Goal: Entertainment & Leisure: Consume media (video, audio)

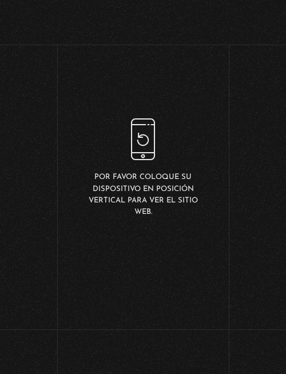
click at [146, 141] on div "Por favor coloque su dispositivo en posición vertical para ver el sitio web." at bounding box center [143, 169] width 115 height 100
click at [147, 201] on p "Por favor coloque su dispositivo en posición vertical para ver el sitio web." at bounding box center [143, 195] width 115 height 46
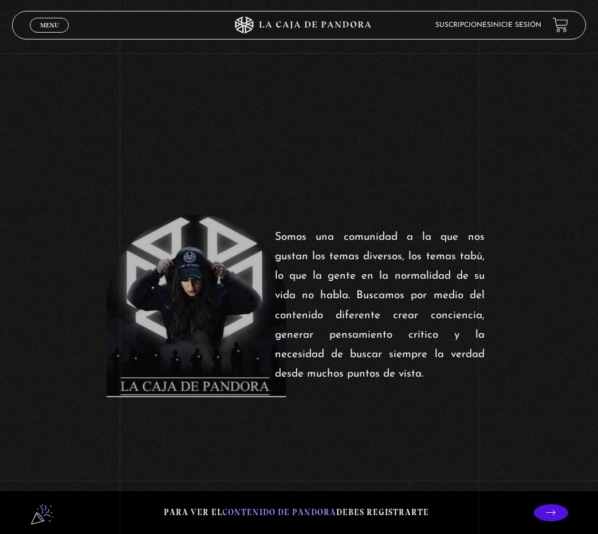
scroll to position [182, 0]
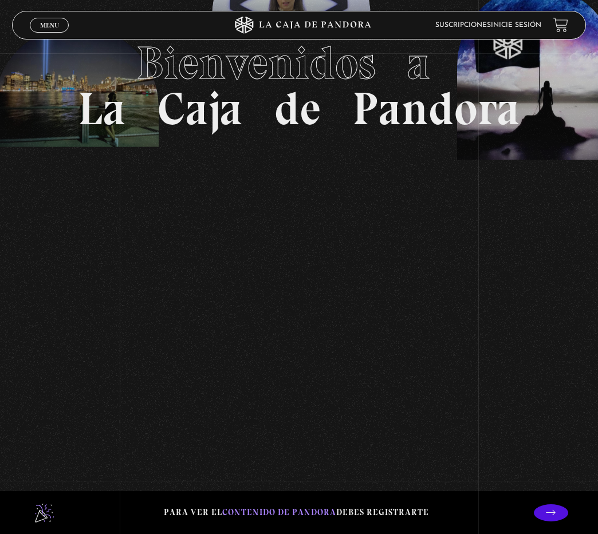
click at [48, 24] on span "Menu" at bounding box center [49, 25] width 19 height 7
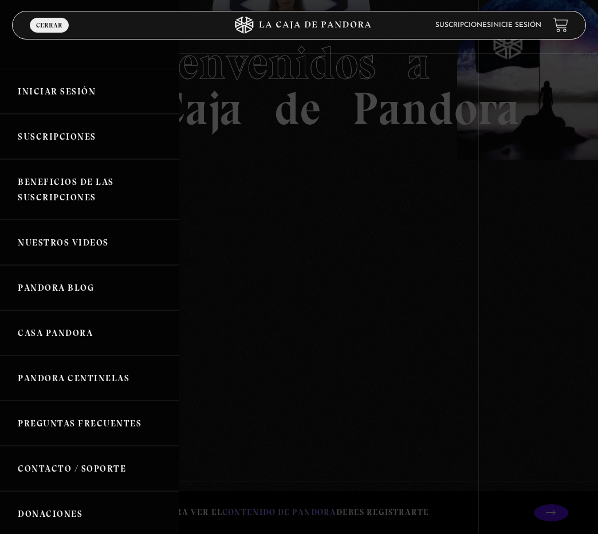
click at [83, 241] on link "Nuestros Videos" at bounding box center [89, 242] width 179 height 45
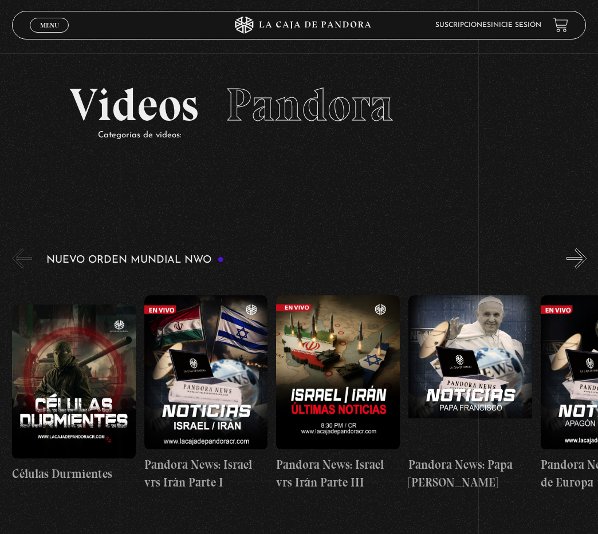
click at [585, 254] on button "»" at bounding box center [576, 259] width 20 height 20
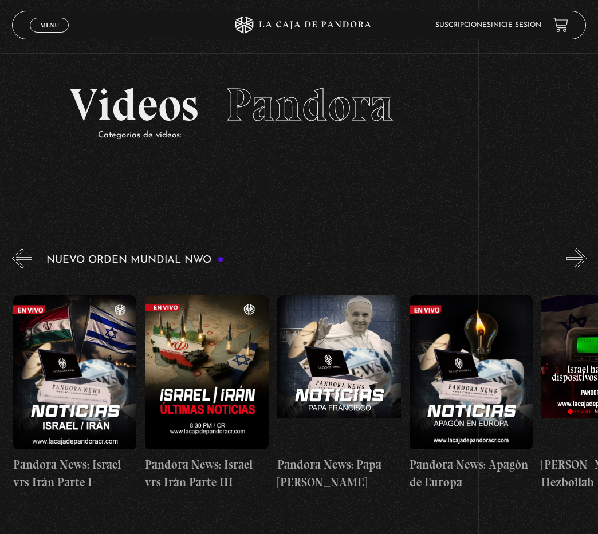
scroll to position [0, 132]
click at [585, 254] on button "»" at bounding box center [576, 259] width 20 height 20
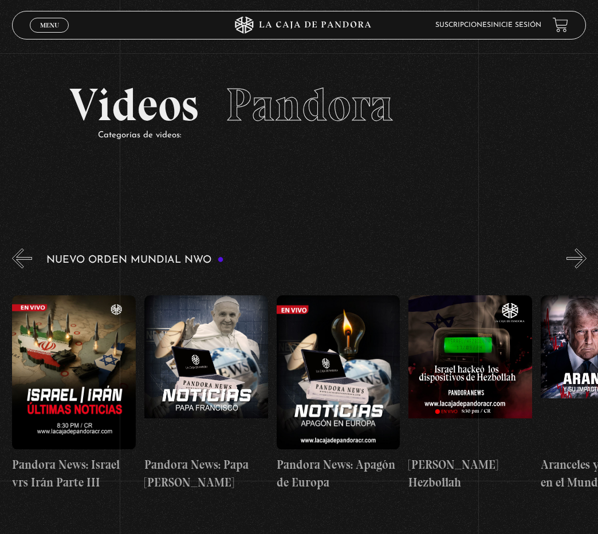
click at [585, 254] on button "»" at bounding box center [576, 259] width 20 height 20
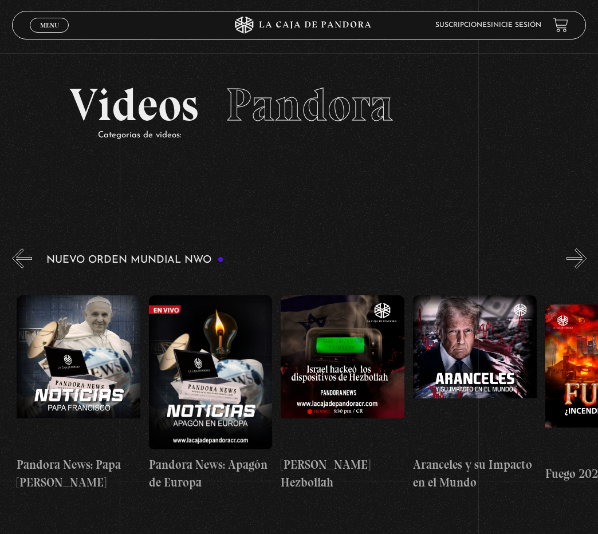
scroll to position [0, 396]
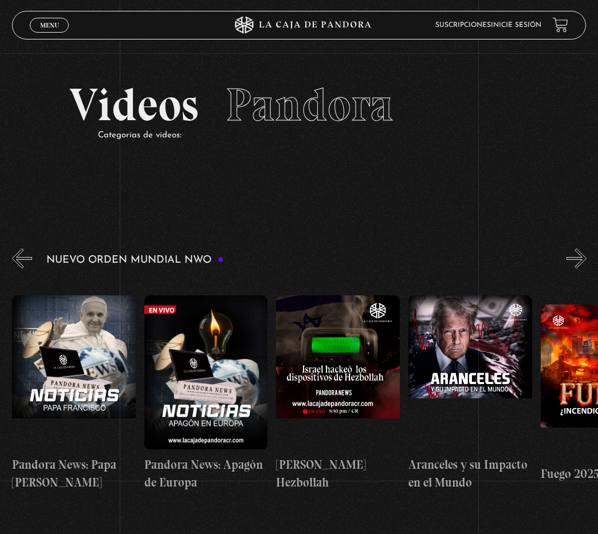
click at [585, 254] on button "»" at bounding box center [576, 259] width 20 height 20
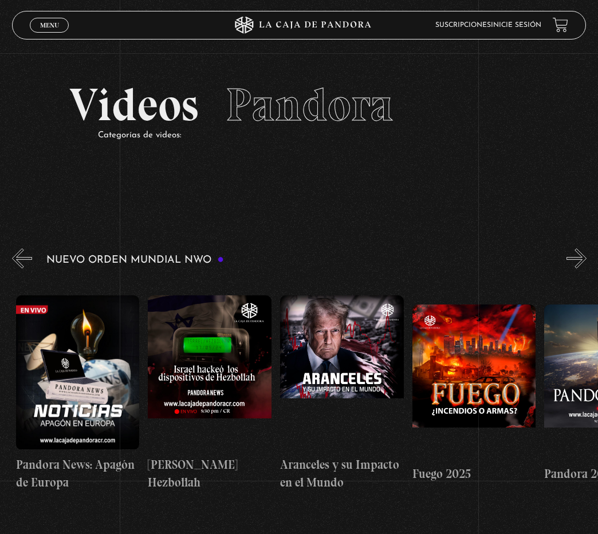
scroll to position [0, 528]
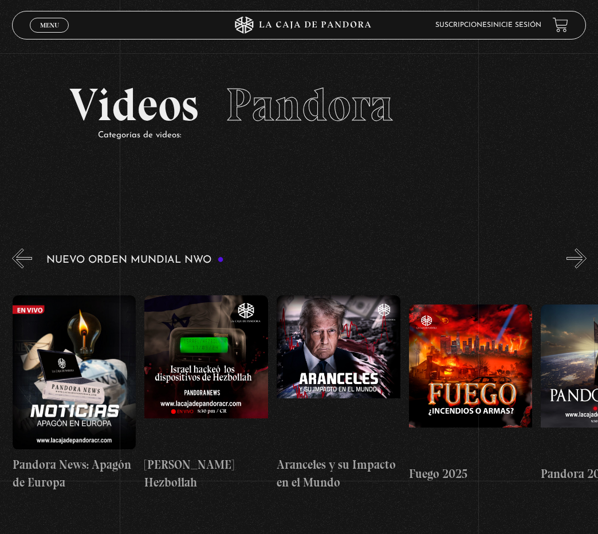
click at [585, 254] on button "»" at bounding box center [576, 259] width 20 height 20
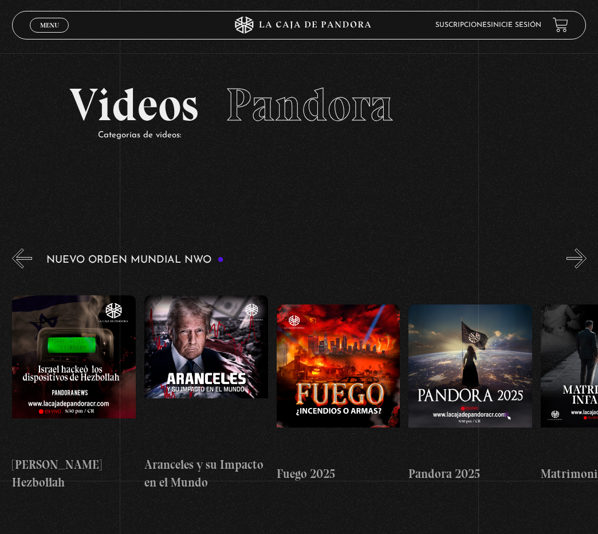
scroll to position [0, 660]
click at [585, 254] on button "»" at bounding box center [576, 259] width 20 height 20
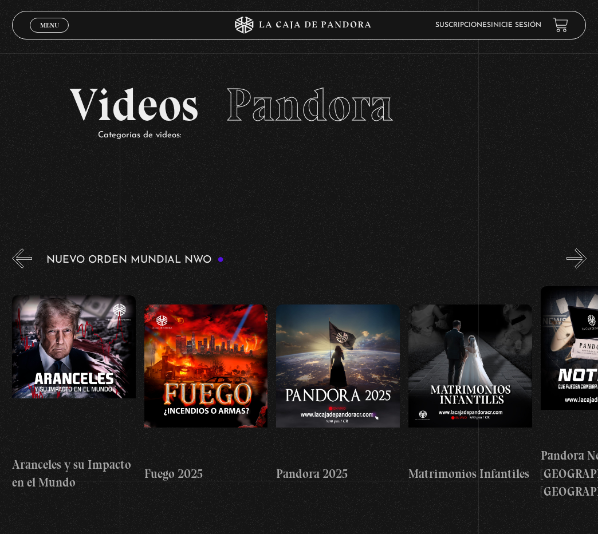
scroll to position [0, 792]
click at [581, 259] on button "»" at bounding box center [576, 259] width 20 height 20
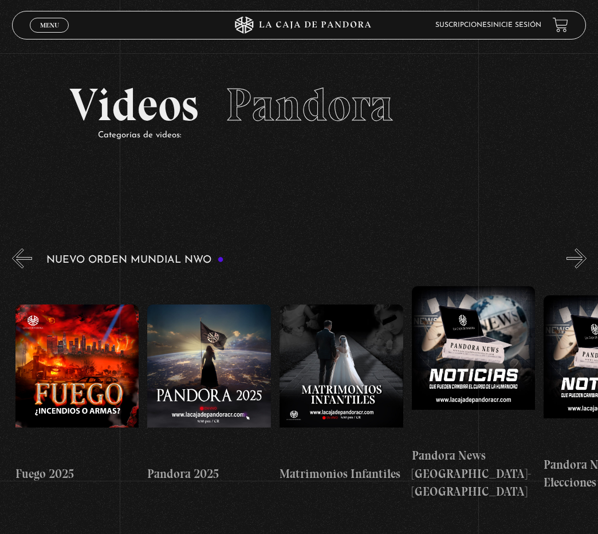
scroll to position [0, 924]
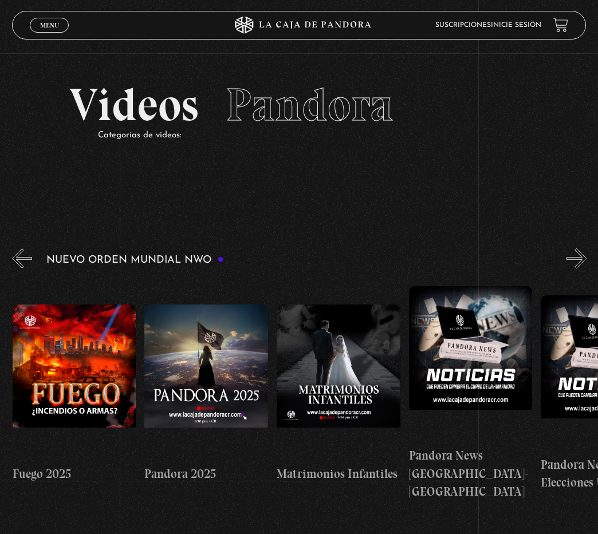
click at [586, 263] on button "»" at bounding box center [576, 259] width 20 height 20
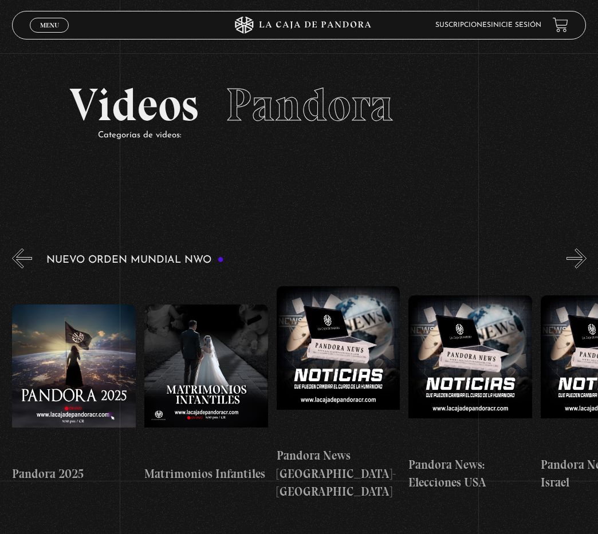
click at [586, 263] on button "»" at bounding box center [576, 259] width 20 height 20
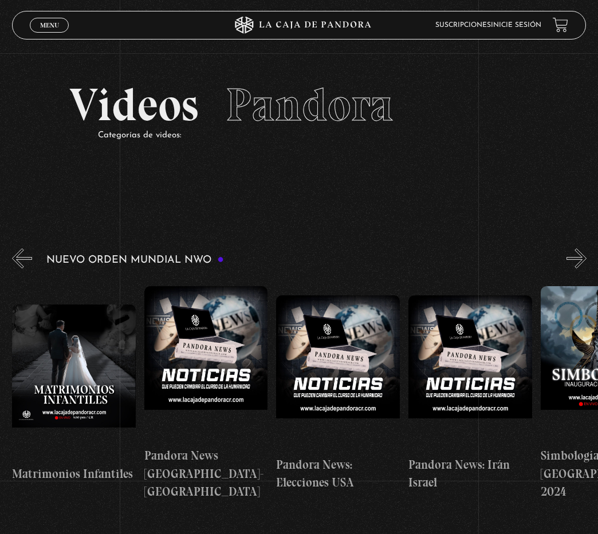
click at [586, 263] on button "»" at bounding box center [576, 259] width 20 height 20
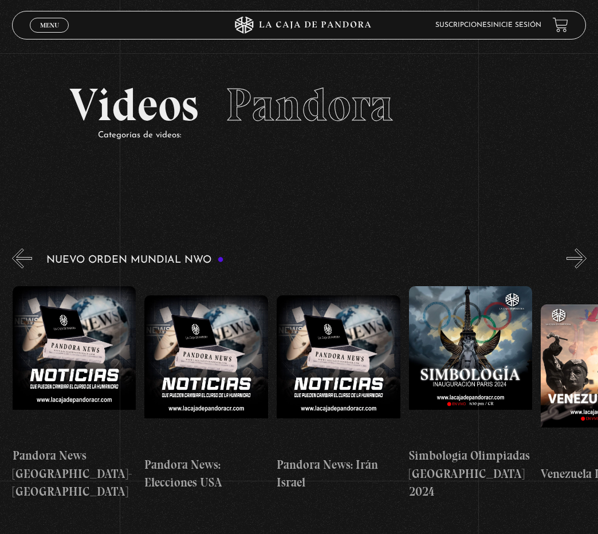
click at [586, 263] on button "»" at bounding box center [576, 259] width 20 height 20
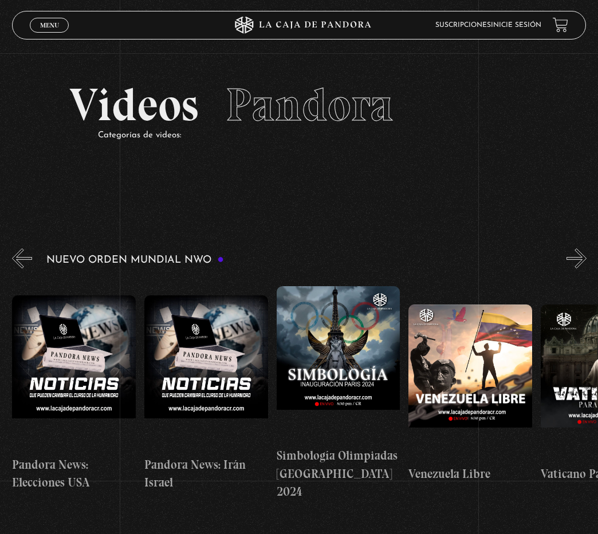
click at [586, 263] on button "»" at bounding box center [576, 259] width 20 height 20
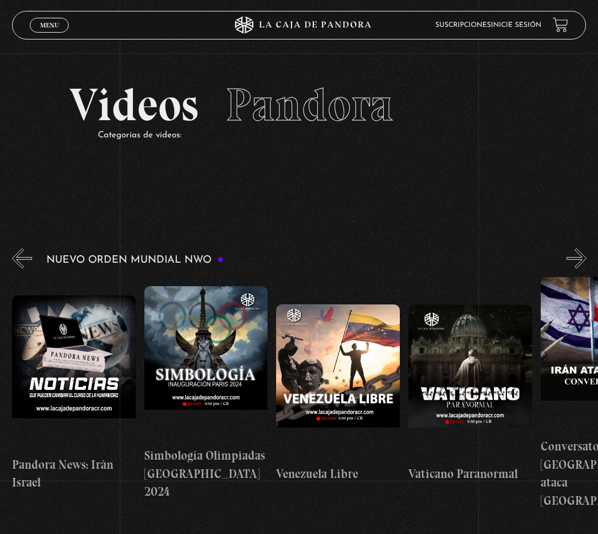
click at [586, 263] on button "»" at bounding box center [576, 259] width 20 height 20
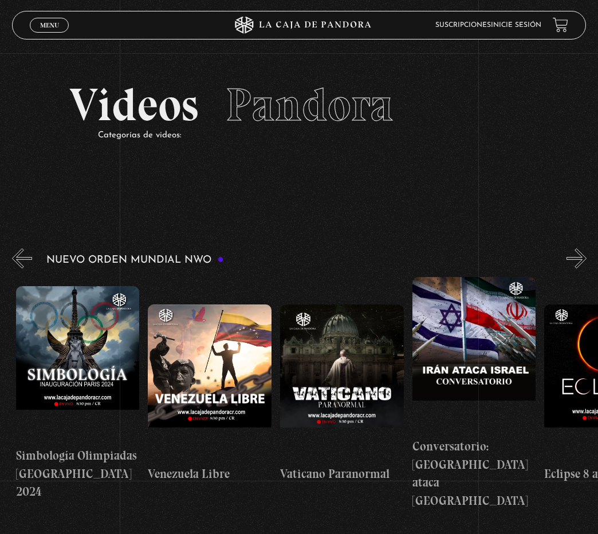
click at [586, 263] on button "»" at bounding box center [576, 259] width 20 height 20
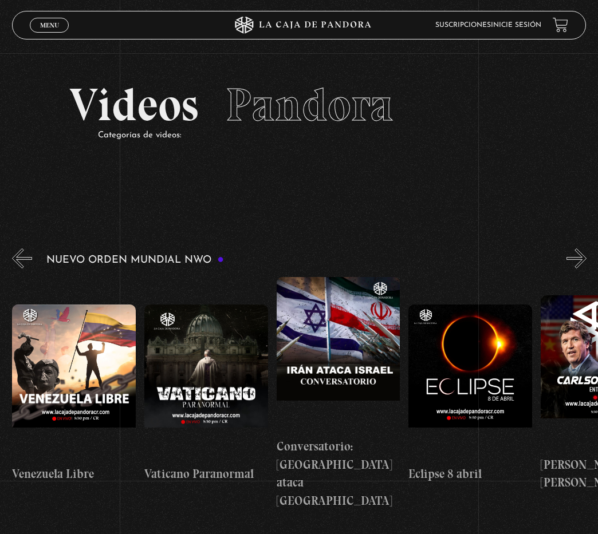
click at [586, 257] on button "»" at bounding box center [576, 259] width 20 height 20
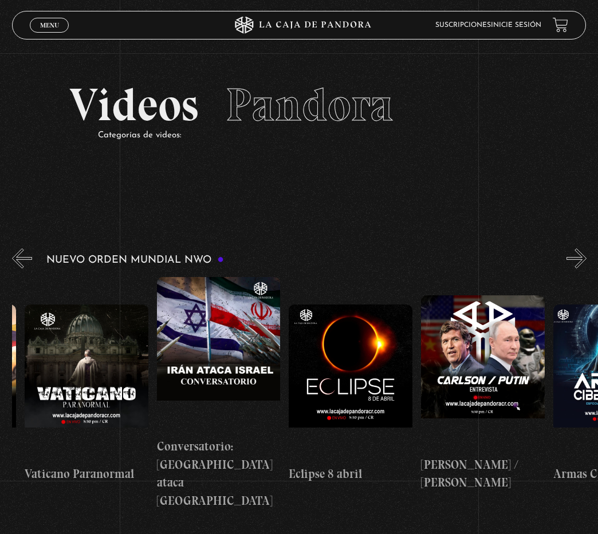
click at [586, 257] on button "»" at bounding box center [576, 259] width 20 height 20
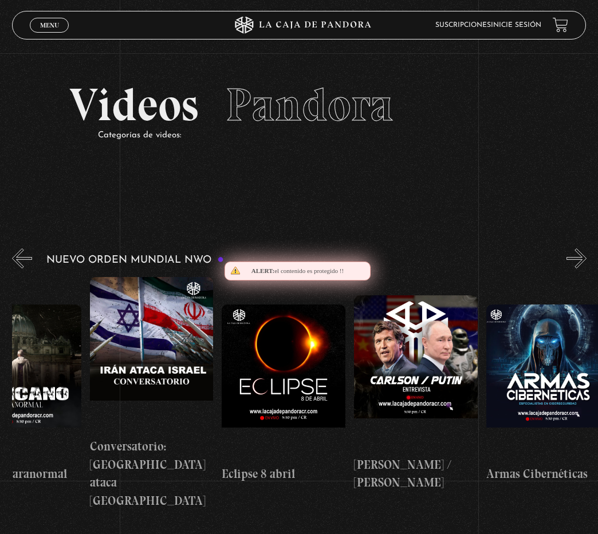
click at [586, 257] on button "»" at bounding box center [576, 259] width 20 height 20
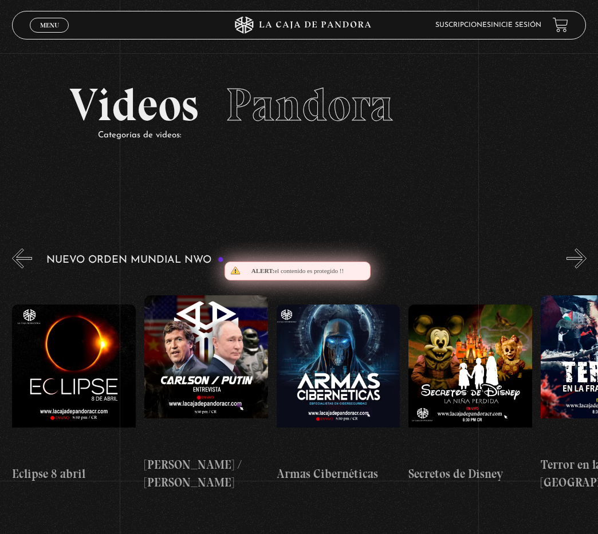
scroll to position [0, 2245]
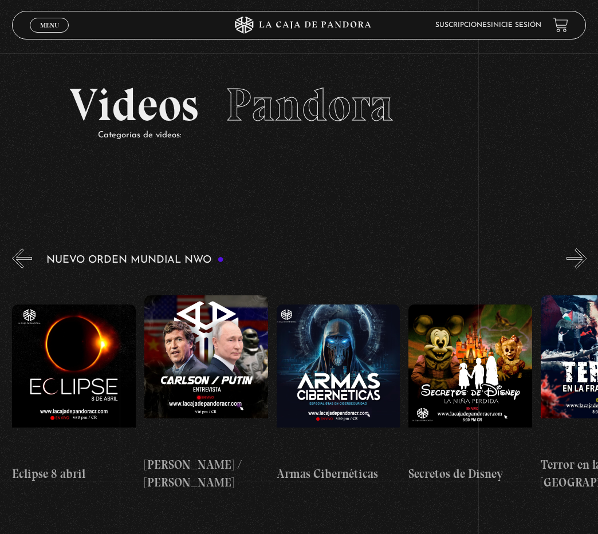
click at [586, 257] on button "»" at bounding box center [576, 259] width 20 height 20
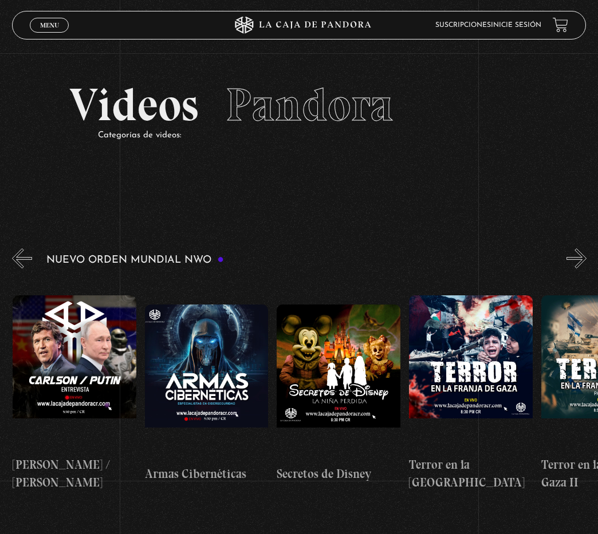
scroll to position [0, 2377]
click at [586, 257] on button "»" at bounding box center [576, 259] width 20 height 20
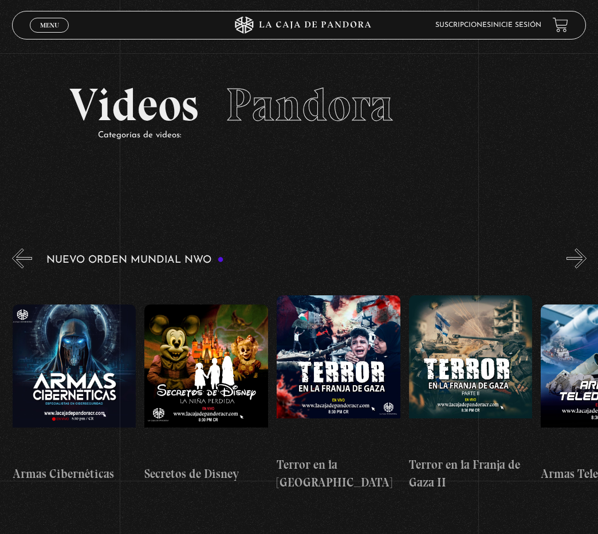
click at [586, 257] on button "»" at bounding box center [576, 259] width 20 height 20
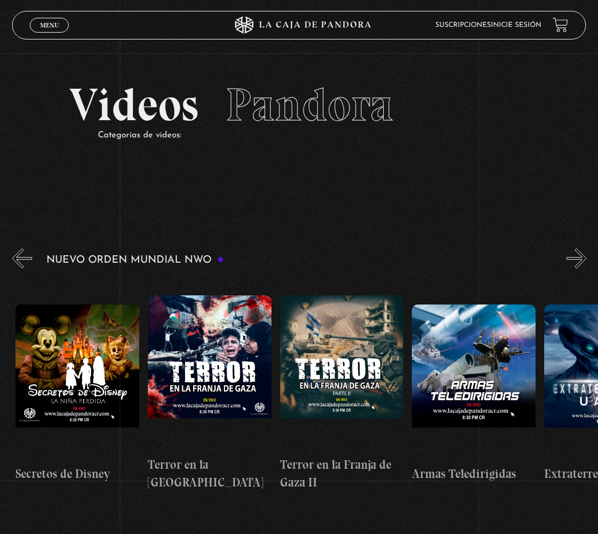
click at [586, 257] on button "»" at bounding box center [576, 259] width 20 height 20
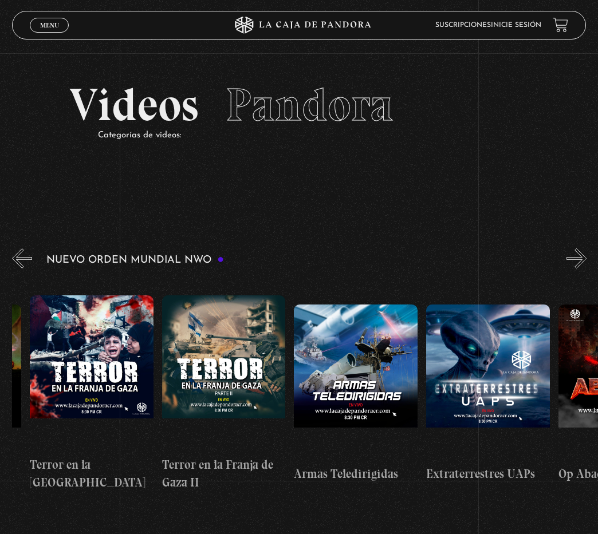
click at [586, 257] on button "»" at bounding box center [576, 259] width 20 height 20
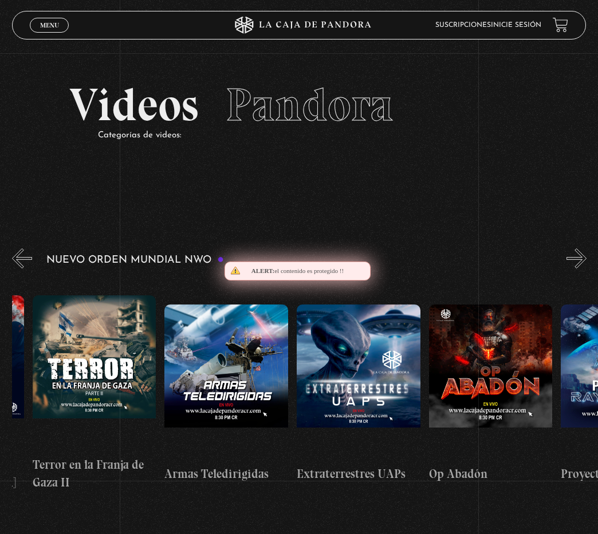
click at [586, 257] on button "»" at bounding box center [576, 259] width 20 height 20
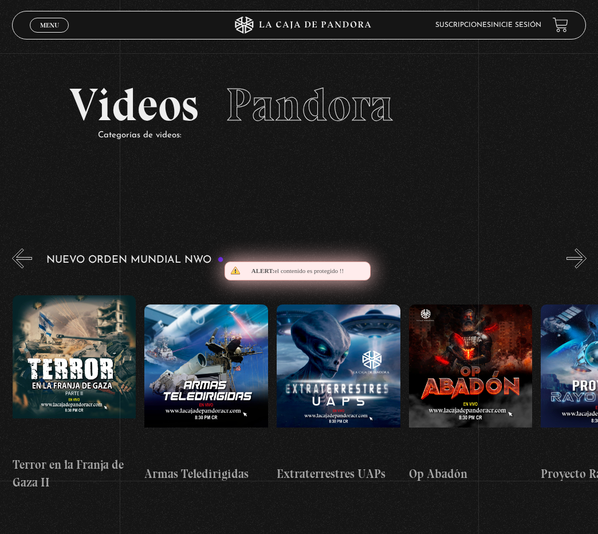
click at [586, 257] on button "»" at bounding box center [576, 259] width 20 height 20
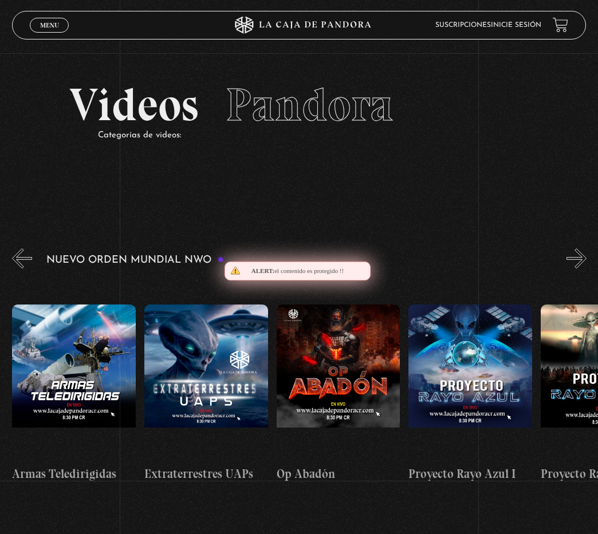
click at [586, 257] on button "»" at bounding box center [576, 259] width 20 height 20
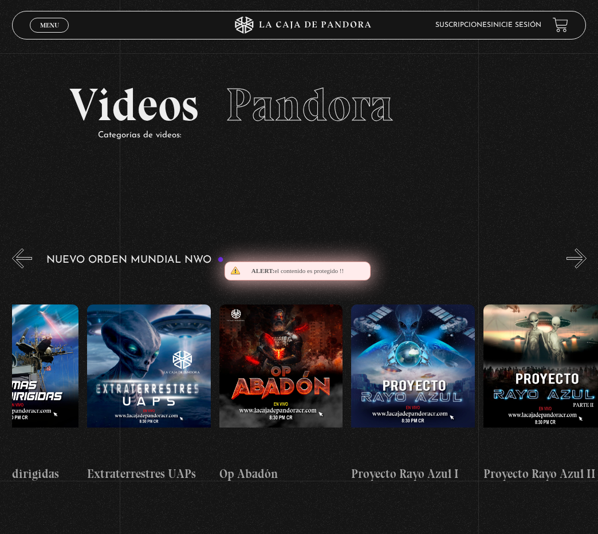
click at [586, 257] on button "»" at bounding box center [576, 259] width 20 height 20
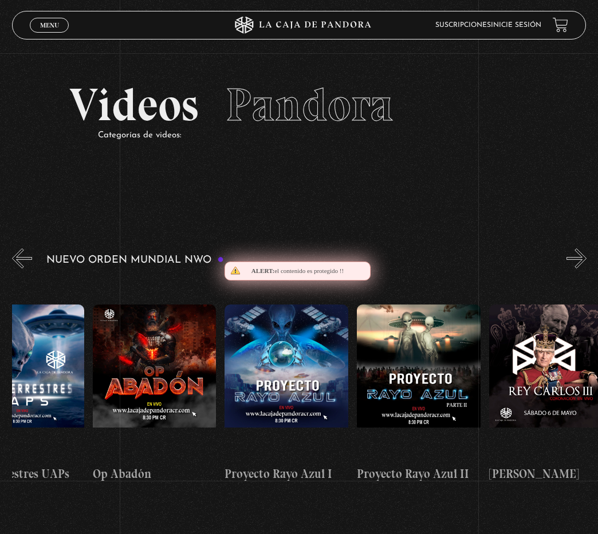
click at [586, 257] on button "»" at bounding box center [576, 259] width 20 height 20
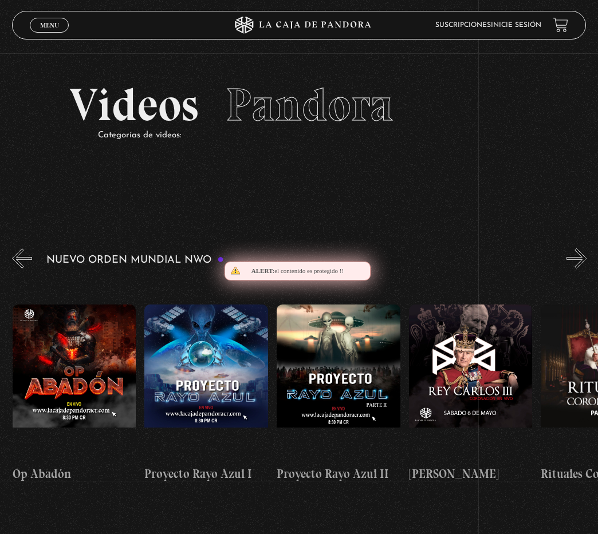
click at [586, 257] on button "»" at bounding box center [576, 259] width 20 height 20
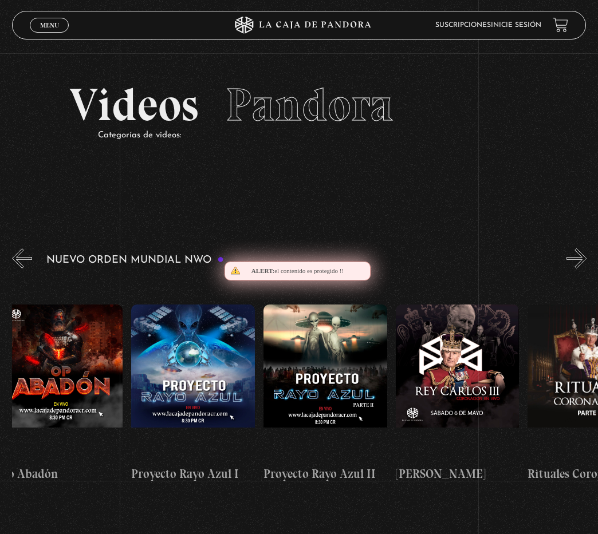
click at [586, 257] on button "»" at bounding box center [576, 259] width 20 height 20
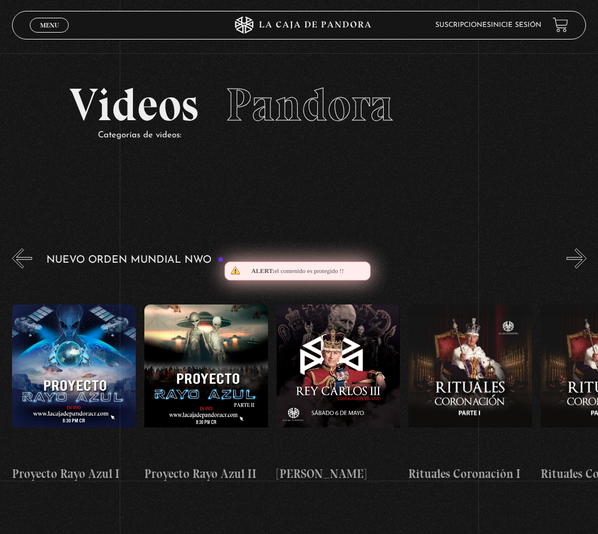
click at [586, 257] on button "»" at bounding box center [576, 259] width 20 height 20
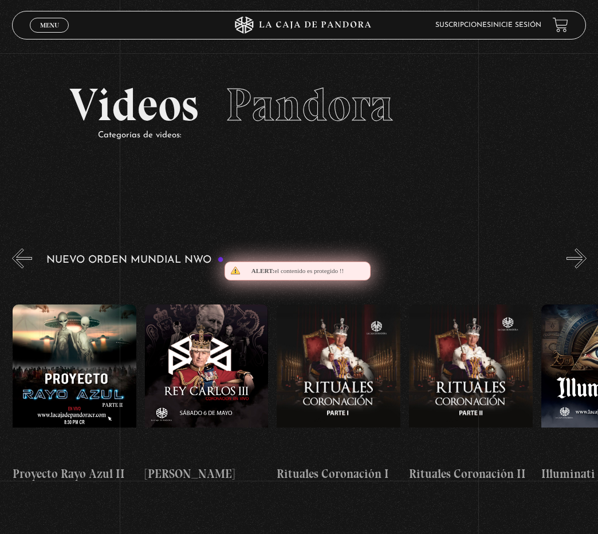
scroll to position [0, 3566]
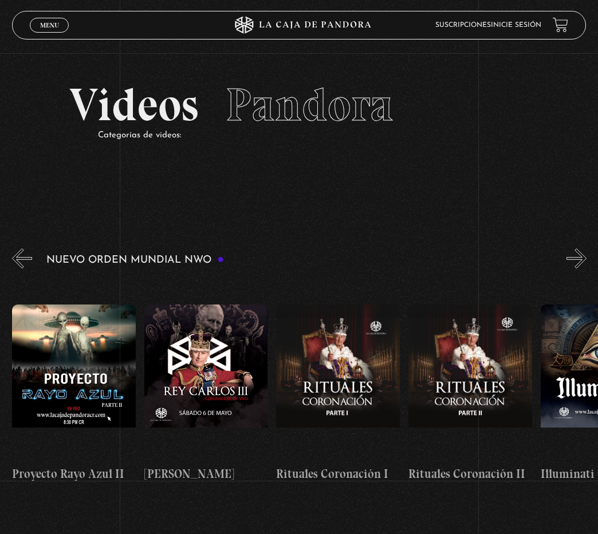
click at [586, 259] on button "»" at bounding box center [576, 259] width 20 height 20
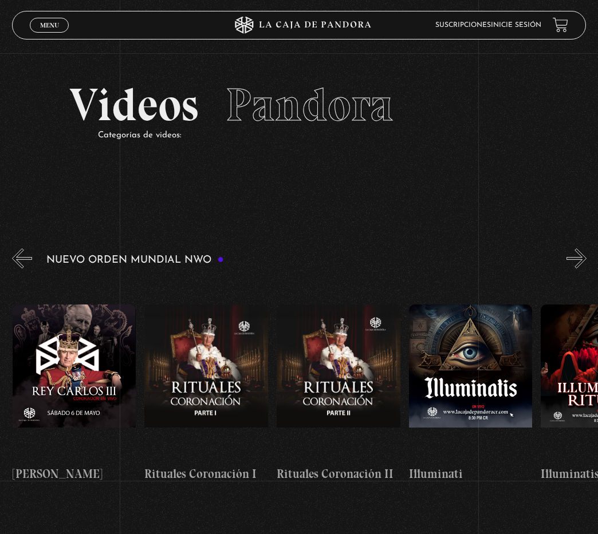
click at [586, 259] on button "»" at bounding box center [576, 259] width 20 height 20
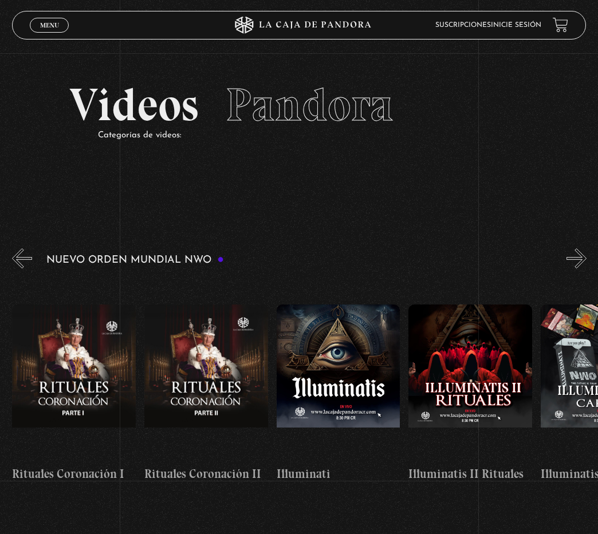
click at [586, 259] on button "»" at bounding box center [576, 259] width 20 height 20
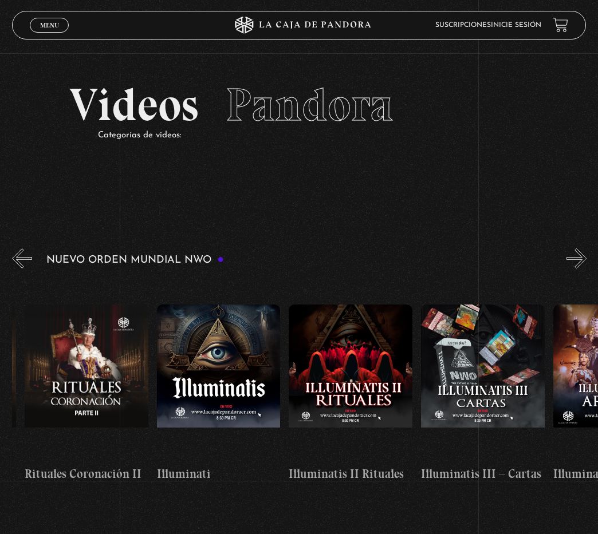
click at [586, 259] on button "»" at bounding box center [576, 259] width 20 height 20
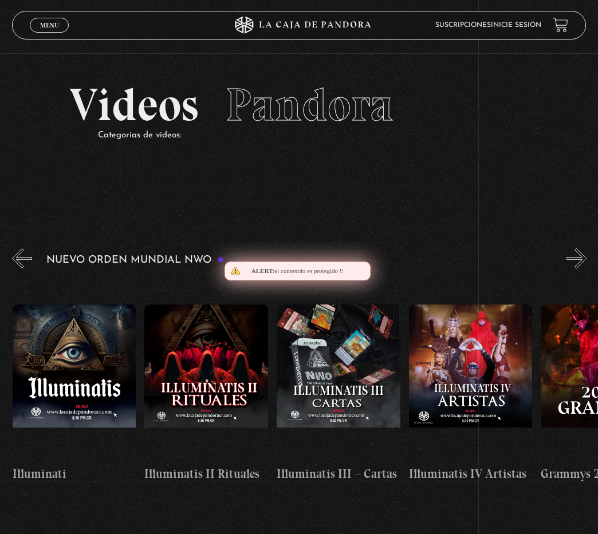
scroll to position [80, 0]
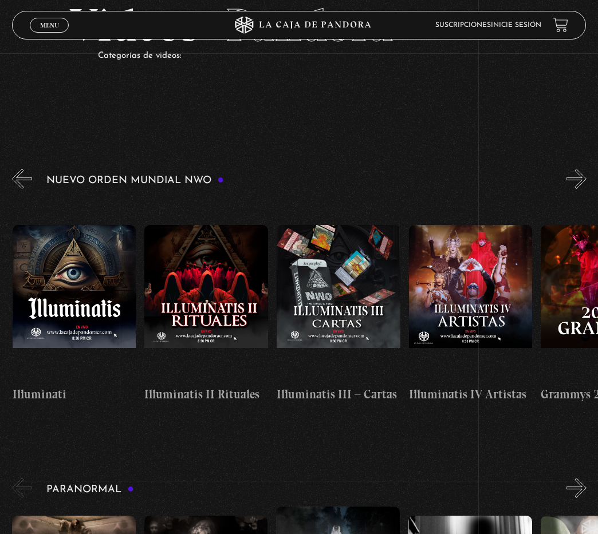
click at [367, 318] on figure at bounding box center [339, 302] width 124 height 155
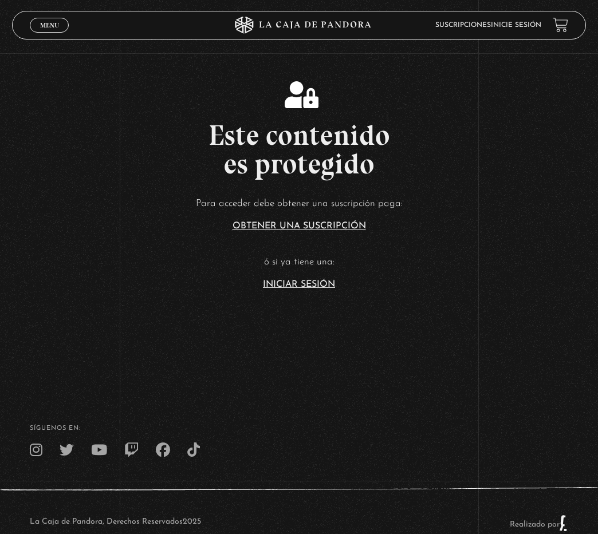
scroll to position [69, 0]
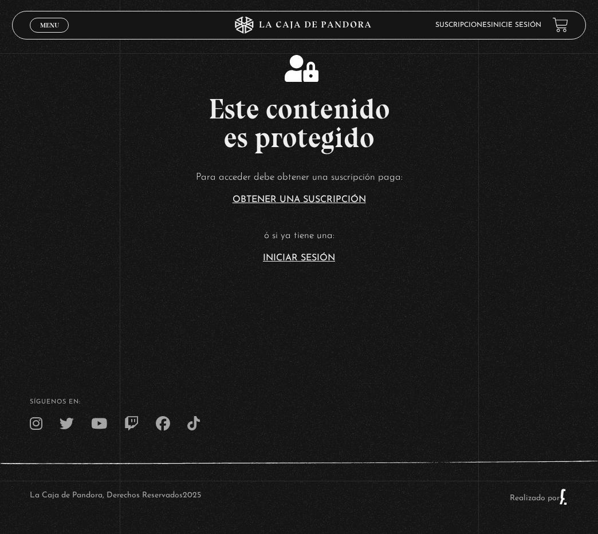
click at [171, 420] on nav at bounding box center [299, 424] width 538 height 14
click at [167, 421] on icon at bounding box center [163, 424] width 14 height 14
